Goal: Check status

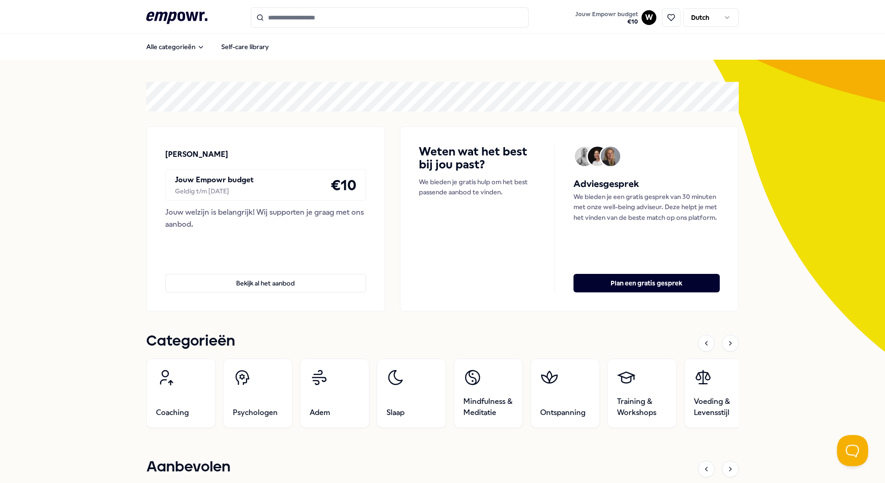
click at [850, 451] on button "Open Beacon popover" at bounding box center [851, 449] width 28 height 28
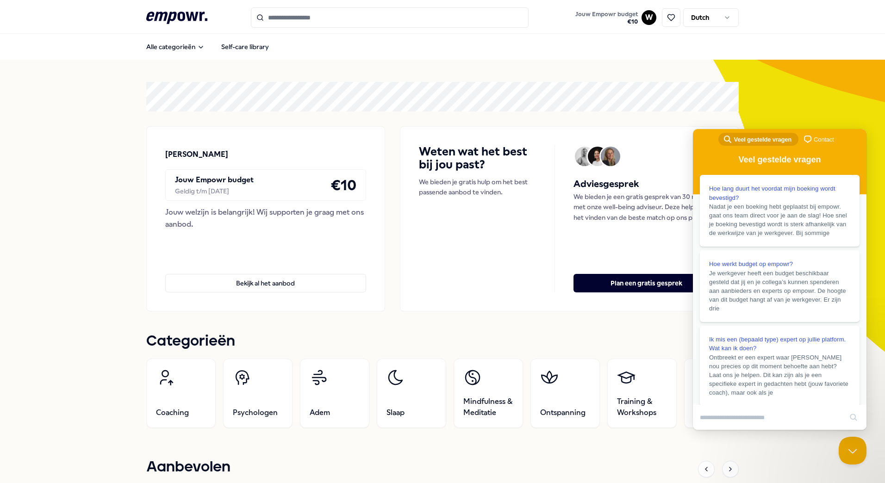
click at [726, 20] on html ".empowr-logo_svg__cls-1{fill:#03032f} Jouw Empowr budget € 10 W Dutch Alle cate…" at bounding box center [442, 241] width 885 height 483
click at [512, 91] on html ".empowr-logo_svg__cls-1{fill:#03032f} Jouw Empowr budget € 10 W Dutch Alle cate…" at bounding box center [442, 241] width 885 height 483
click at [608, 23] on span "€ 10" at bounding box center [606, 21] width 63 height 7
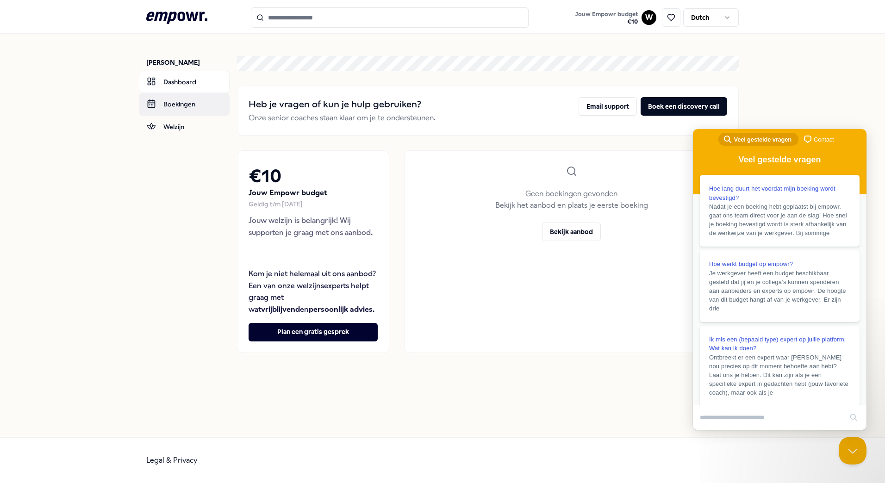
click at [188, 109] on link "Boekingen" at bounding box center [184, 104] width 91 height 22
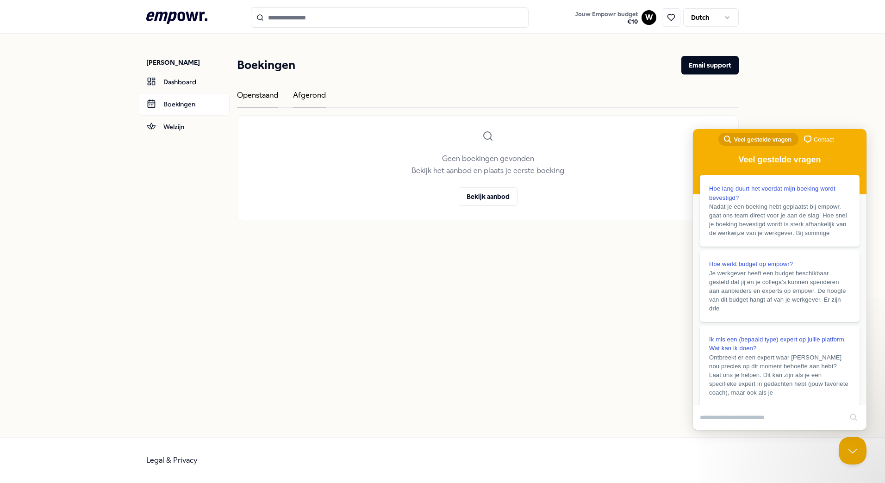
click at [319, 90] on div "Afgerond" at bounding box center [309, 98] width 33 height 18
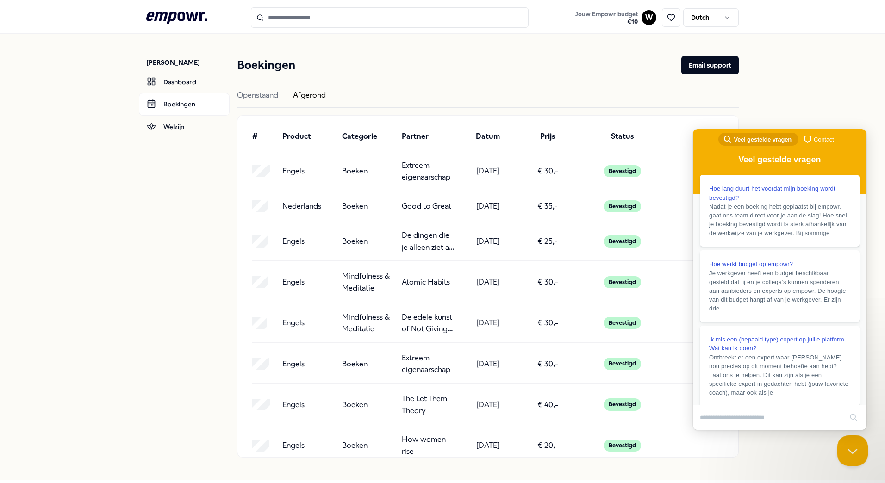
click at [849, 451] on button "Close Beacon popover" at bounding box center [851, 449] width 28 height 28
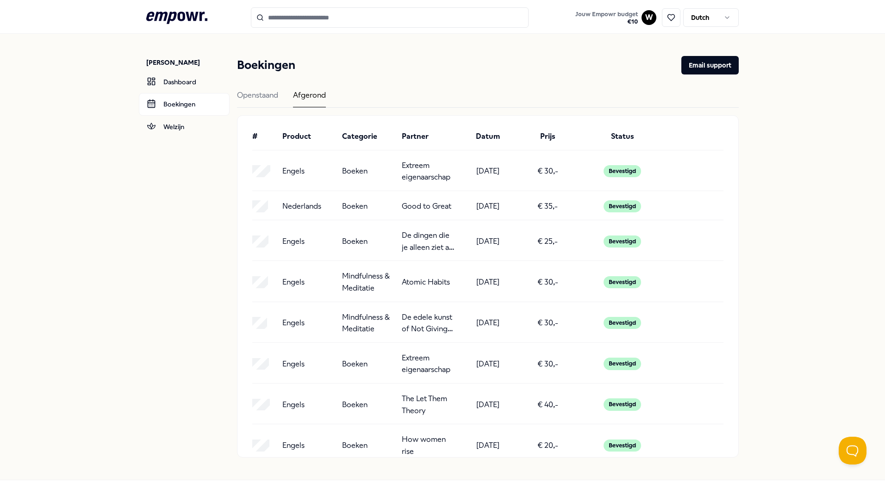
click at [211, 288] on nav "[PERSON_NAME] Dashboard [PERSON_NAME]" at bounding box center [187, 257] width 83 height 446
